Goal: Check status

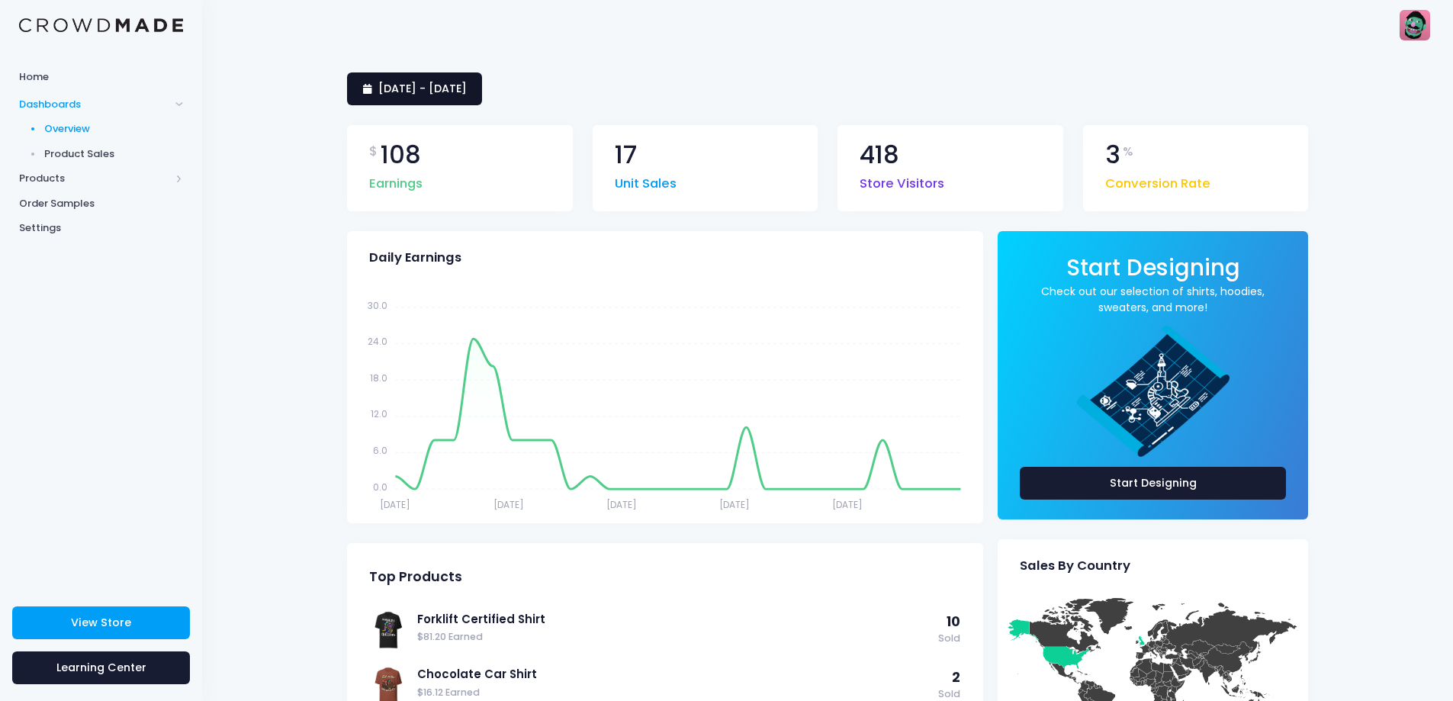
click at [467, 85] on span "[DATE] - [DATE]" at bounding box center [422, 88] width 88 height 15
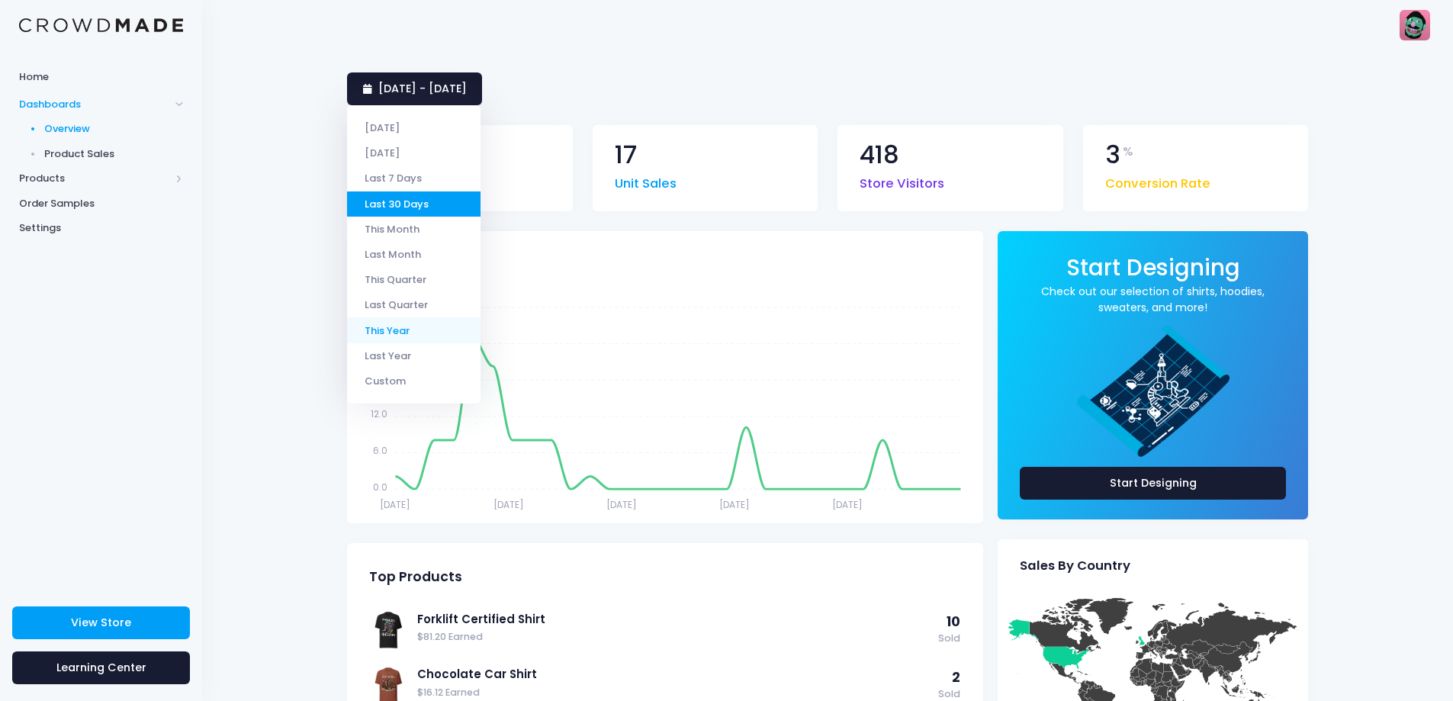
click at [407, 331] on li "This Year" at bounding box center [413, 329] width 133 height 25
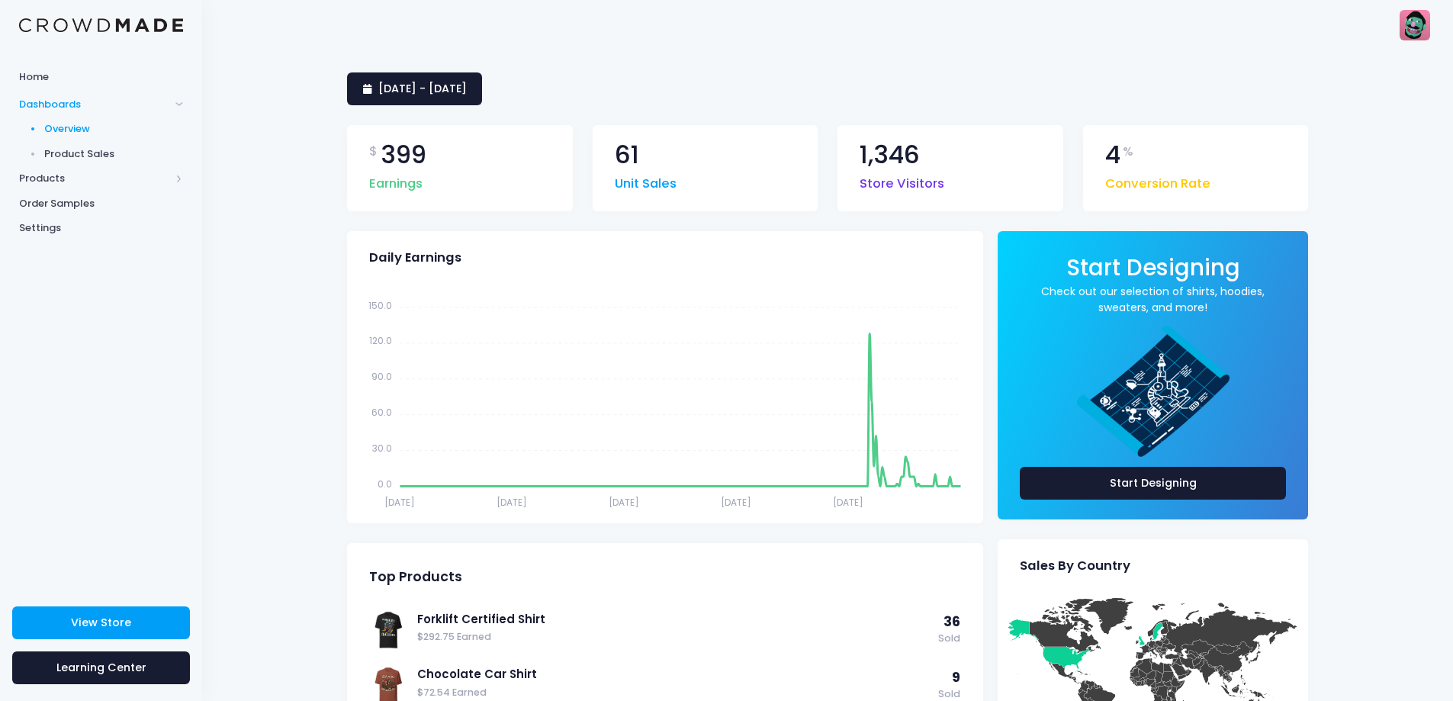
click at [242, 393] on div "1 January 2025 - 23 September 2025 $ 399 Earnings 61 Unit Sales 1,346 Store Vis…" at bounding box center [827, 679] width 1251 height 1258
